Goal: Task Accomplishment & Management: Use online tool/utility

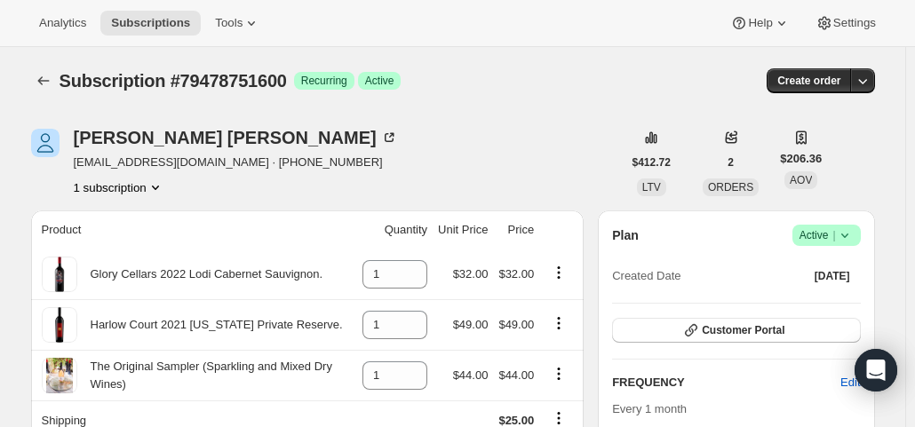
scroll to position [711, 0]
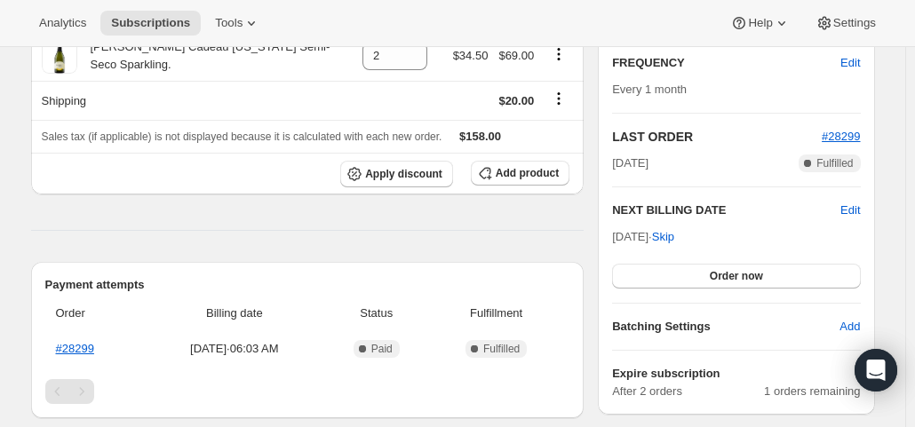
scroll to position [355, 0]
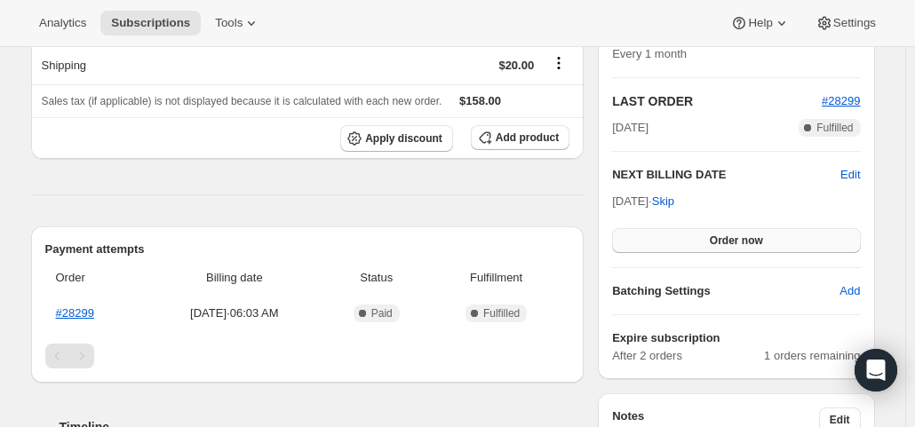
click at [736, 234] on span "Order now" at bounding box center [736, 241] width 53 height 14
click at [736, 234] on span "Click to confirm" at bounding box center [736, 241] width 81 height 14
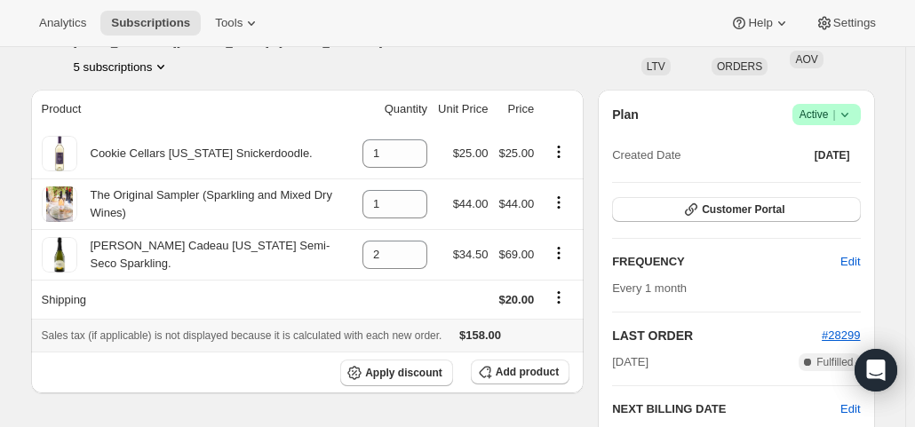
scroll to position [444, 0]
